Goal: Task Accomplishment & Management: Manage account settings

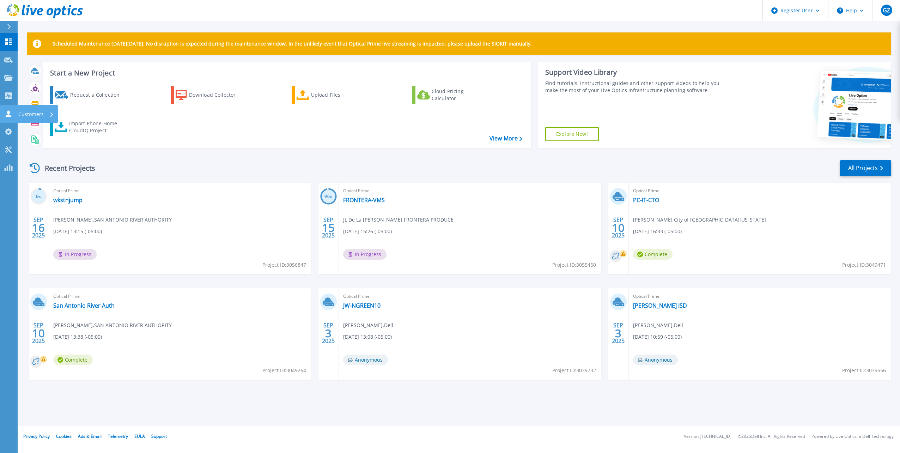
click at [13, 111] on div "Customers" at bounding box center [24, 113] width 40 height 7
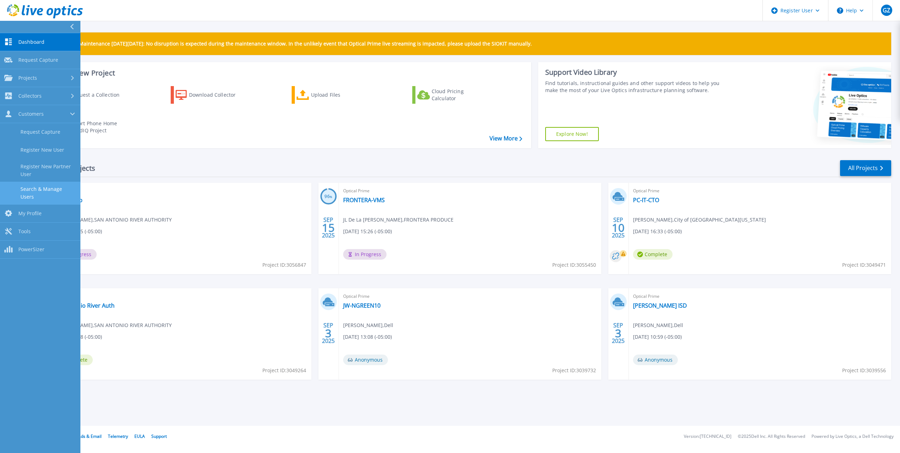
click at [60, 190] on link "Search & Manage Users" at bounding box center [40, 193] width 80 height 23
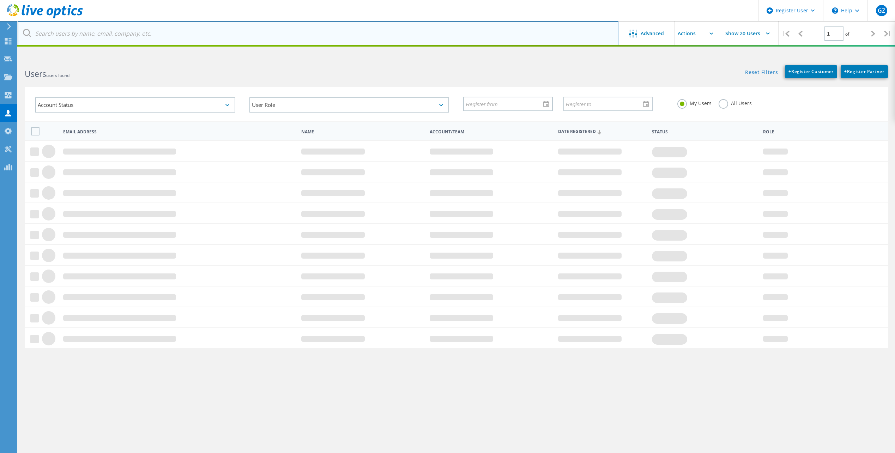
click at [120, 30] on input "text" at bounding box center [318, 33] width 601 height 25
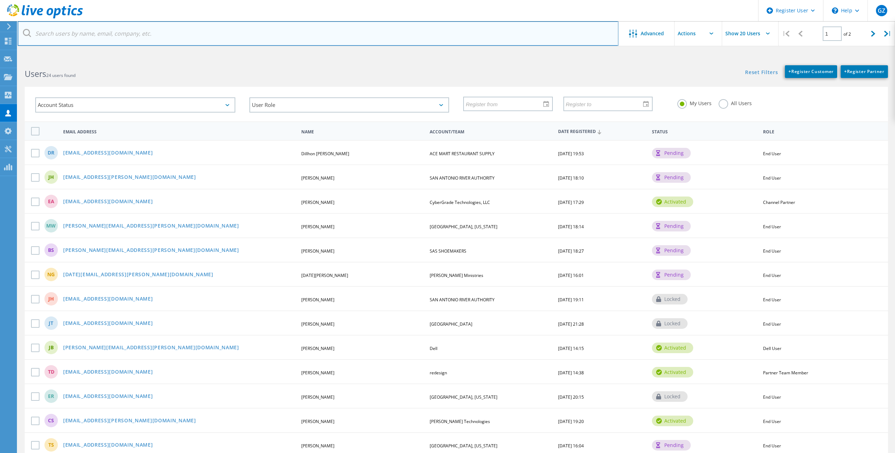
paste input "[EMAIL_ADDRESS][DOMAIN_NAME];"
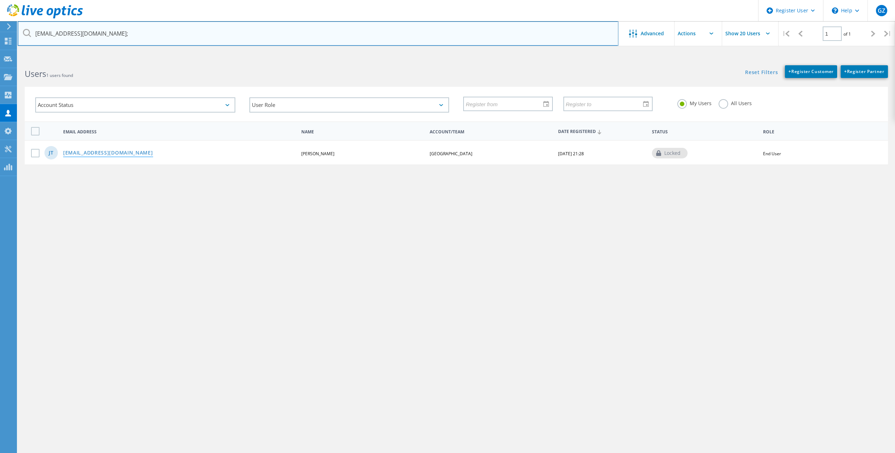
type input "[EMAIL_ADDRESS][DOMAIN_NAME];"
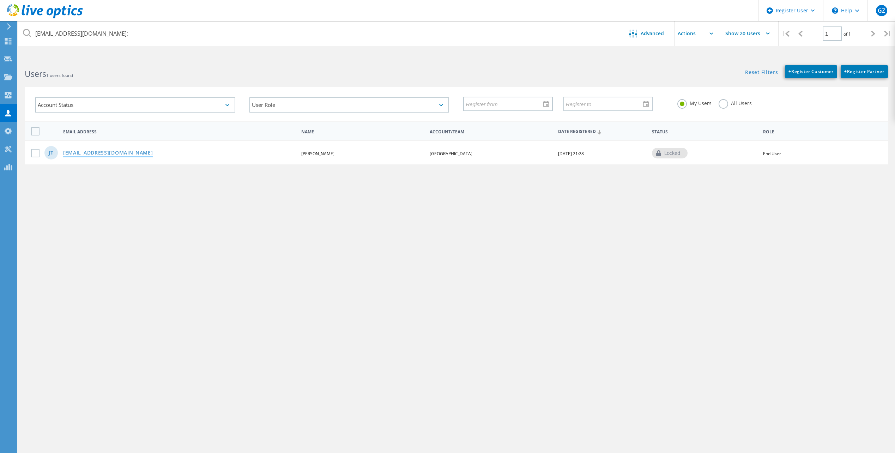
click at [88, 153] on link "[EMAIL_ADDRESS][DOMAIN_NAME]" at bounding box center [108, 153] width 90 height 6
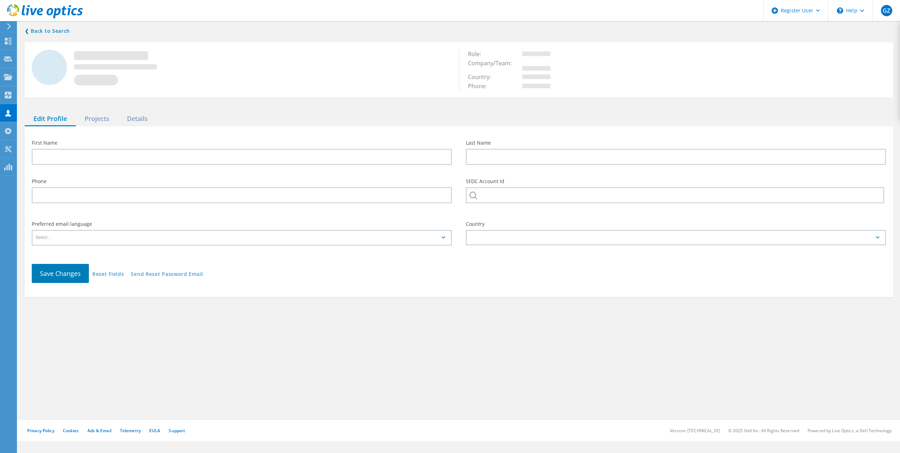
type input "[PERSON_NAME]"
type input "9795713007"
type input "[GEOGRAPHIC_DATA]"
type input "English"
